Goal: Check status: Check status

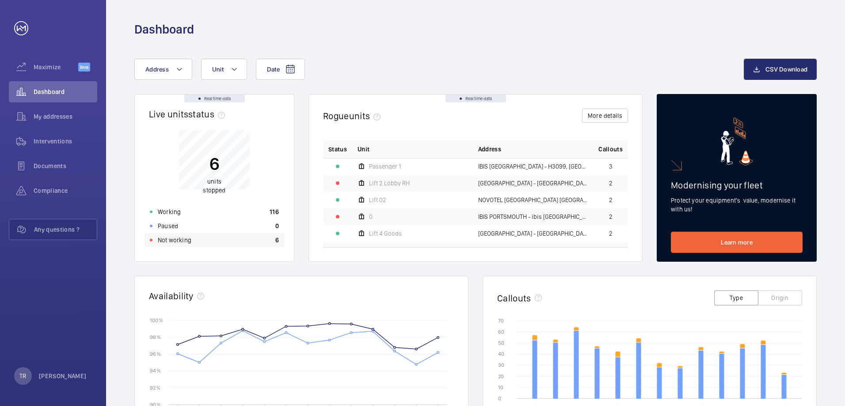
click at [183, 238] on p "Not working" at bounding box center [175, 240] width 34 height 9
